Goal: Task Accomplishment & Management: Use online tool/utility

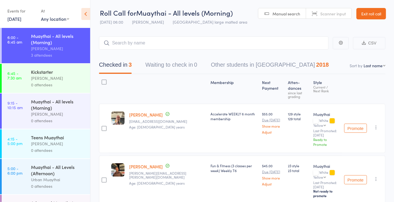
click at [216, 43] on input "search" at bounding box center [214, 42] width 230 height 13
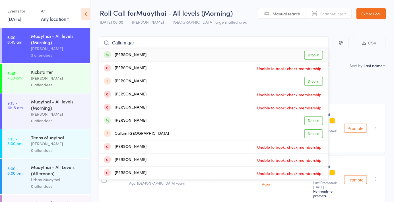
type input "Callum gar"
click at [315, 55] on link "Drop in" at bounding box center [313, 55] width 18 height 9
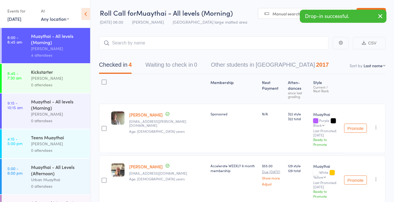
click at [324, 32] on main "CSV Checked in 4 Waiting to check in 0 Other students in Muaythai 2017 Sort by …" at bounding box center [241, 180] width 303 height 305
click at [329, 11] on div "Drop-in successful." at bounding box center [343, 16] width 87 height 13
click at [320, 9] on link "Scanner input" at bounding box center [329, 13] width 46 height 11
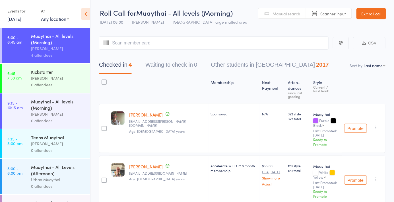
click at [326, 16] on link "Scanner input" at bounding box center [329, 13] width 46 height 11
click at [328, 12] on span "Scanner input" at bounding box center [333, 14] width 26 height 6
click at [203, 44] on input "search" at bounding box center [214, 42] width 230 height 13
type input "5448"
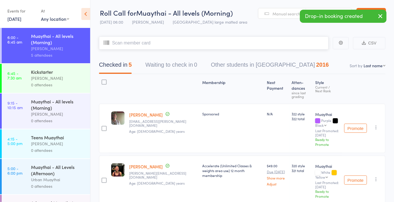
click at [377, 71] on nav "Checked in 5 Waiting to check in 0 Other students in [GEOGRAPHIC_DATA] 2016" at bounding box center [242, 66] width 300 height 15
click at [374, 64] on select "First name Last name Birthday [DATE]? Behind on payments? Check in time Next pa…" at bounding box center [374, 66] width 22 height 6
select select "4"
click at [363, 63] on select "First name Last name Birthday [DATE]? Behind on payments? Check in time Next pa…" at bounding box center [374, 66] width 22 height 6
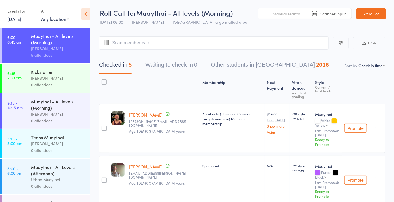
click at [169, 106] on div "[PERSON_NAME] [PERSON_NAME][EMAIL_ADDRESS][DOMAIN_NAME] Age: [DEMOGRAPHIC_DATA]…" at bounding box center [163, 128] width 73 height 49
click at [168, 46] on input "search" at bounding box center [214, 42] width 230 height 13
click at [168, 45] on input "search" at bounding box center [214, 42] width 230 height 13
type input "6252"
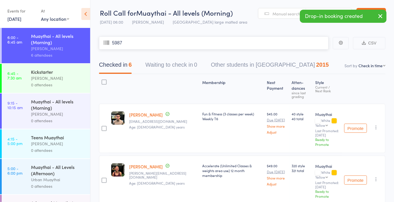
type input "5987"
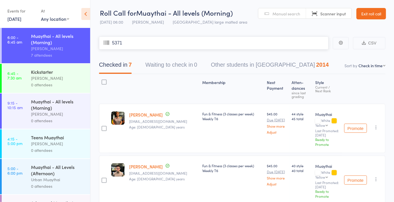
type input "5371"
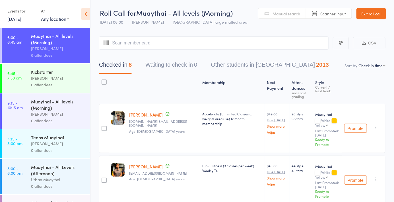
click at [279, 14] on span "Manual search" at bounding box center [286, 14] width 28 height 6
click at [162, 45] on input "search" at bounding box center [214, 42] width 230 height 13
click at [168, 41] on input "search" at bounding box center [214, 42] width 230 height 13
click at [133, 42] on input "search" at bounding box center [214, 42] width 230 height 13
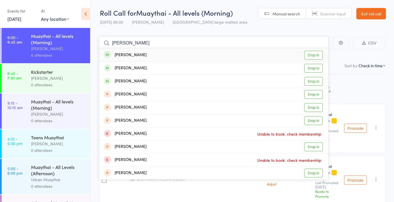
type input "[PERSON_NAME]"
click at [158, 65] on div "[PERSON_NAME]. Drop in" at bounding box center [213, 68] width 229 height 13
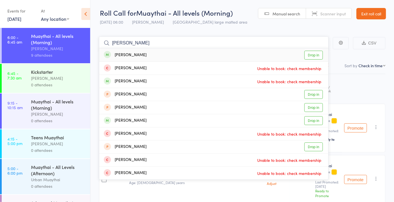
type input "[PERSON_NAME]"
click at [148, 55] on div "[PERSON_NAME] Drop in" at bounding box center [213, 54] width 229 height 13
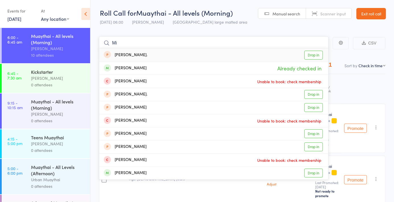
type input "M"
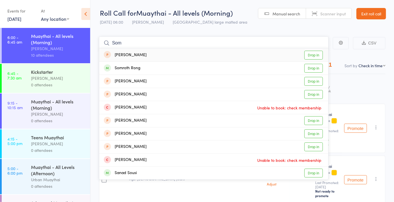
type input "Som"
click at [170, 72] on div "Somroth Rong Drop in" at bounding box center [213, 68] width 229 height 13
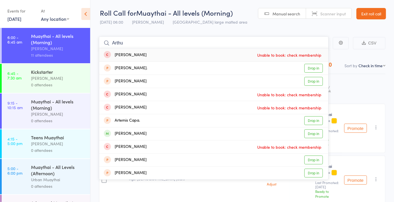
type input "Arthu"
click at [168, 133] on div "[PERSON_NAME] Drop in" at bounding box center [213, 133] width 229 height 13
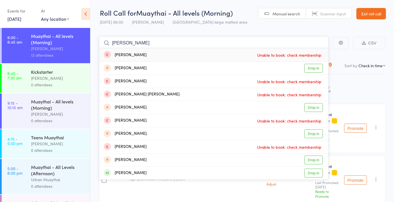
type input "[PERSON_NAME]"
click at [167, 173] on div "[PERSON_NAME] Drop in" at bounding box center [213, 172] width 229 height 13
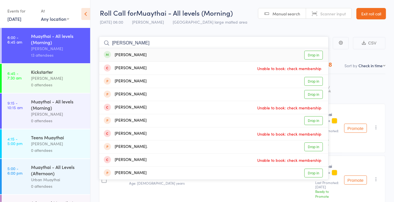
type input "[PERSON_NAME]"
click at [177, 55] on div "[PERSON_NAME] Drop in" at bounding box center [213, 54] width 229 height 13
